Goal: Information Seeking & Learning: Understand process/instructions

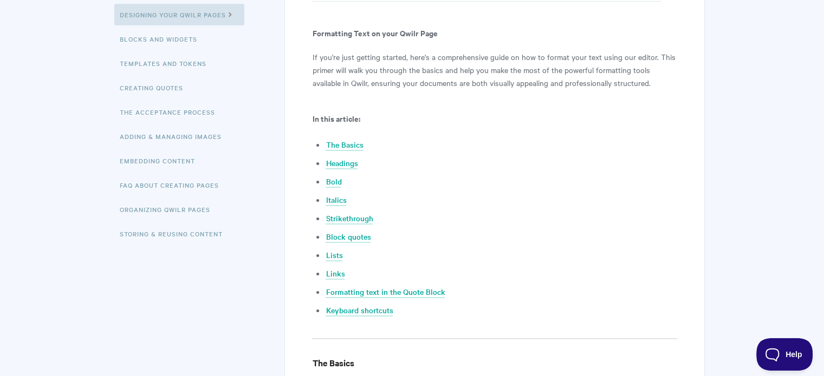
scroll to position [192, 0]
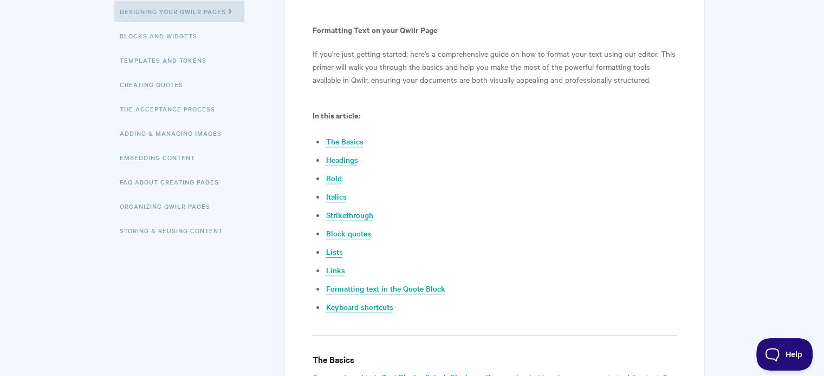
click at [335, 253] on link "Lists" at bounding box center [333, 252] width 17 height 12
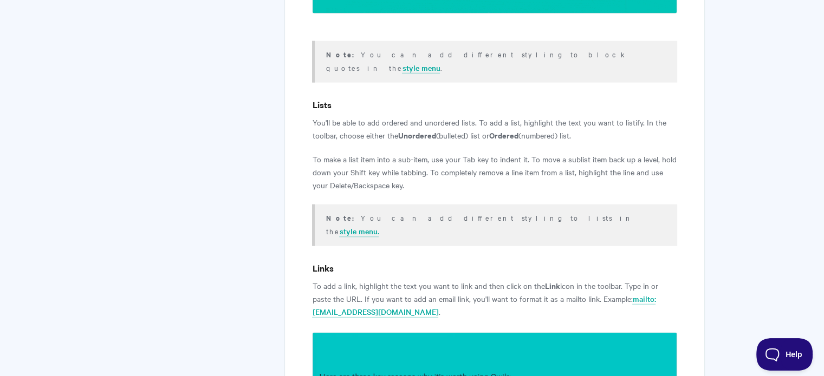
scroll to position [2256, 0]
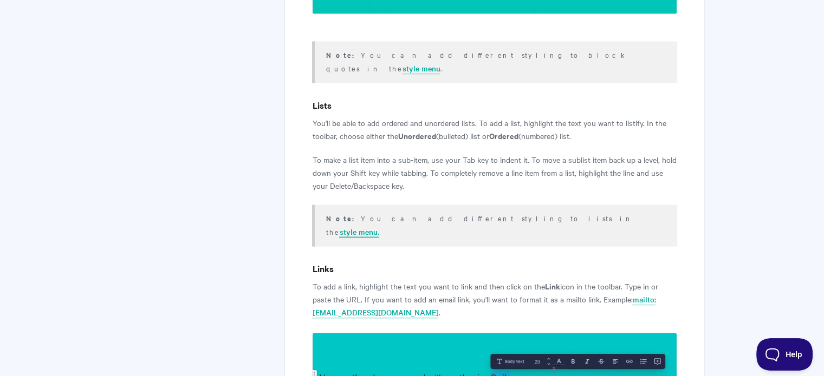
click at [379, 226] on link "style menu." at bounding box center [359, 232] width 40 height 12
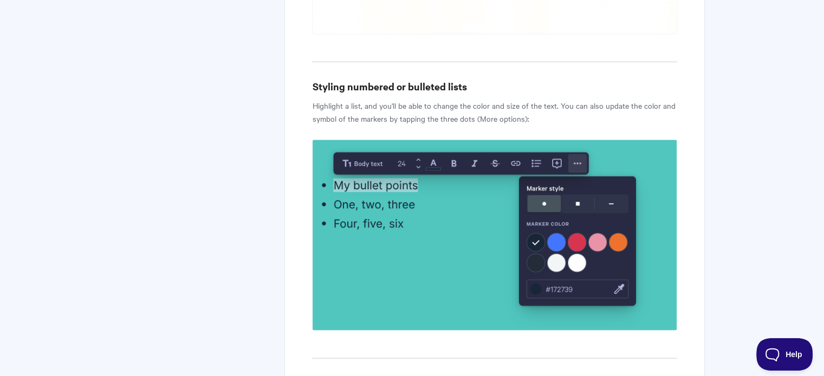
scroll to position [1649, 0]
